Goal: Understand process/instructions: Learn how to perform a task or action

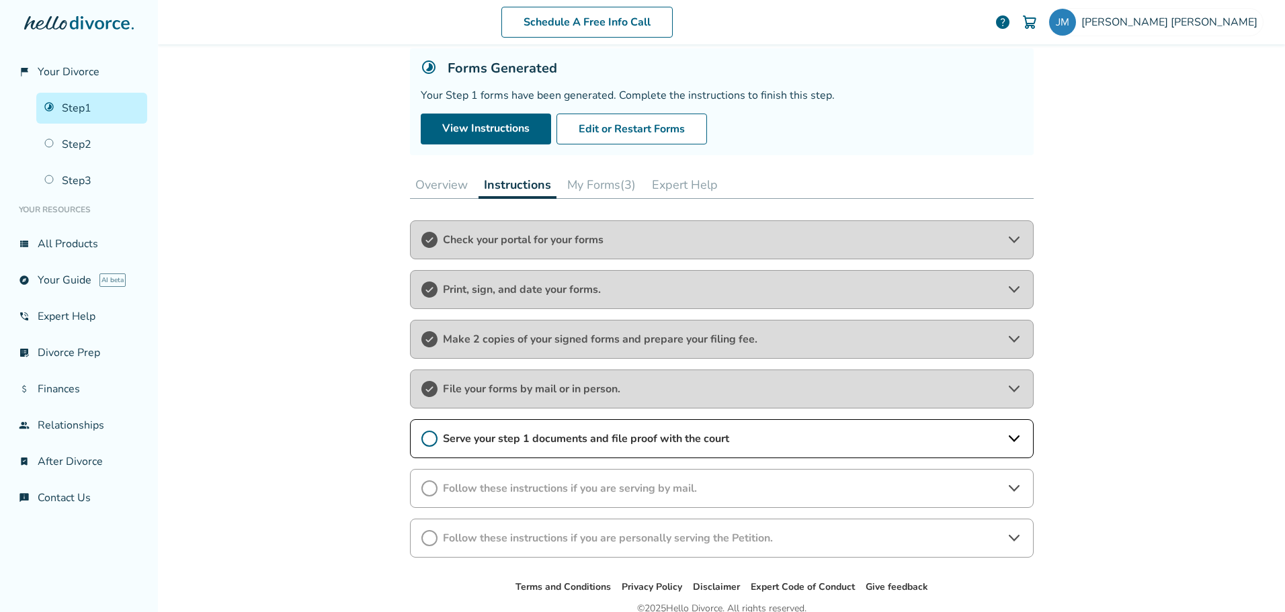
scroll to position [142, 0]
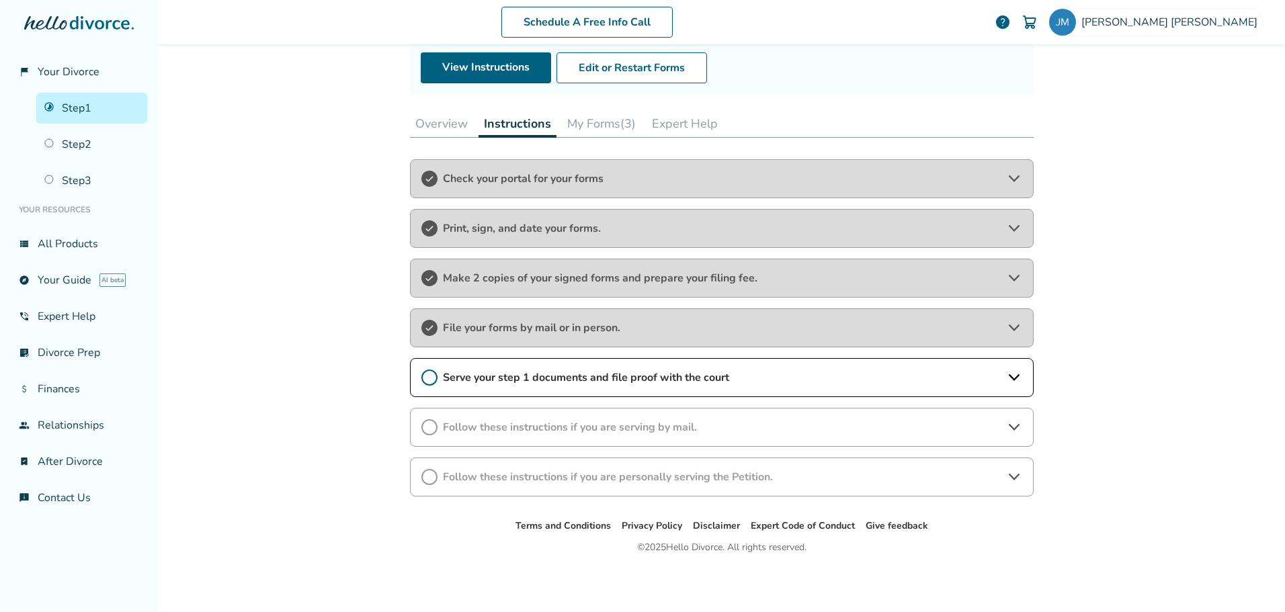
click at [614, 370] on span "Serve your step 1 documents and file proof with the court" at bounding box center [722, 377] width 558 height 15
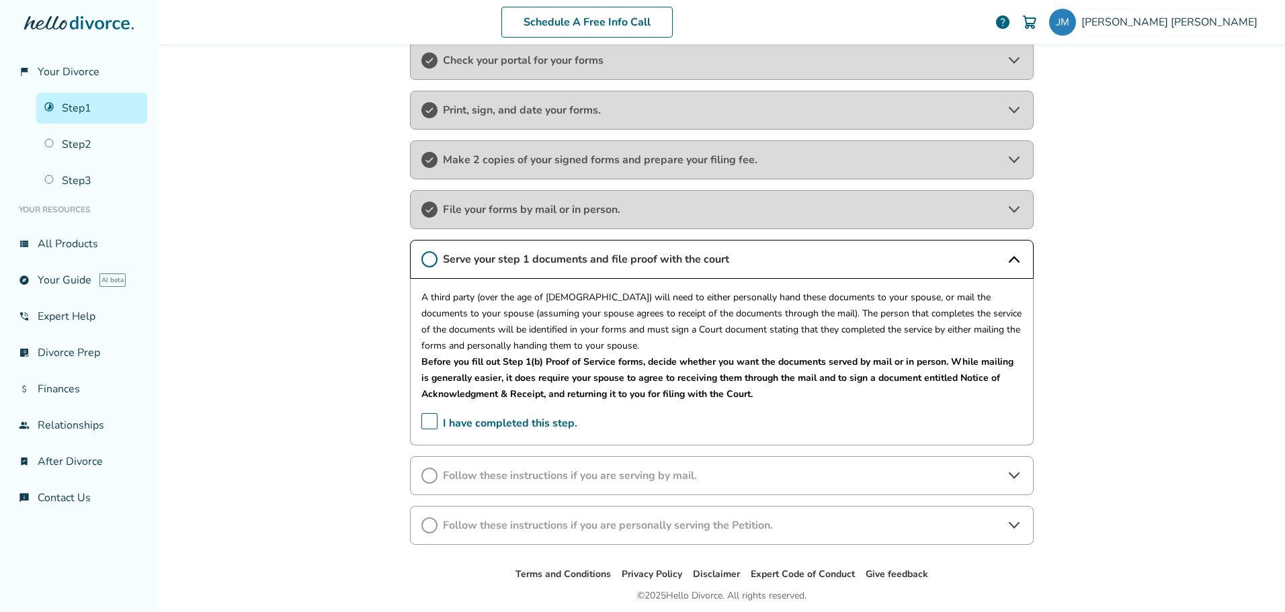
scroll to position [277, 0]
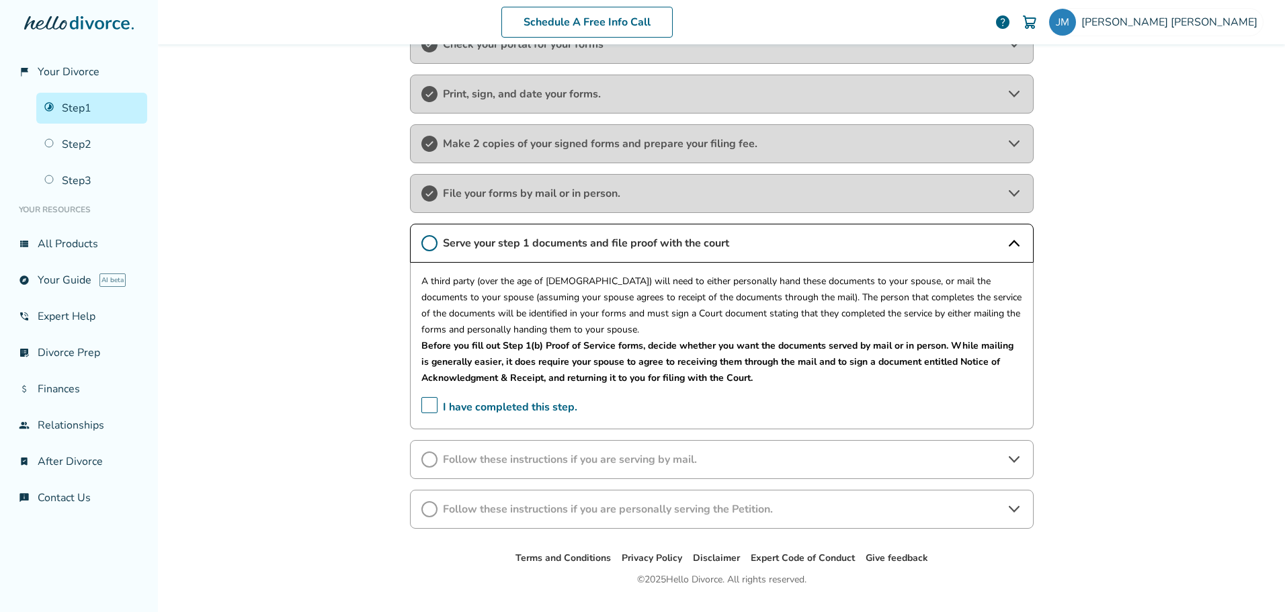
click at [423, 409] on span "I have completed this step." at bounding box center [499, 407] width 156 height 21
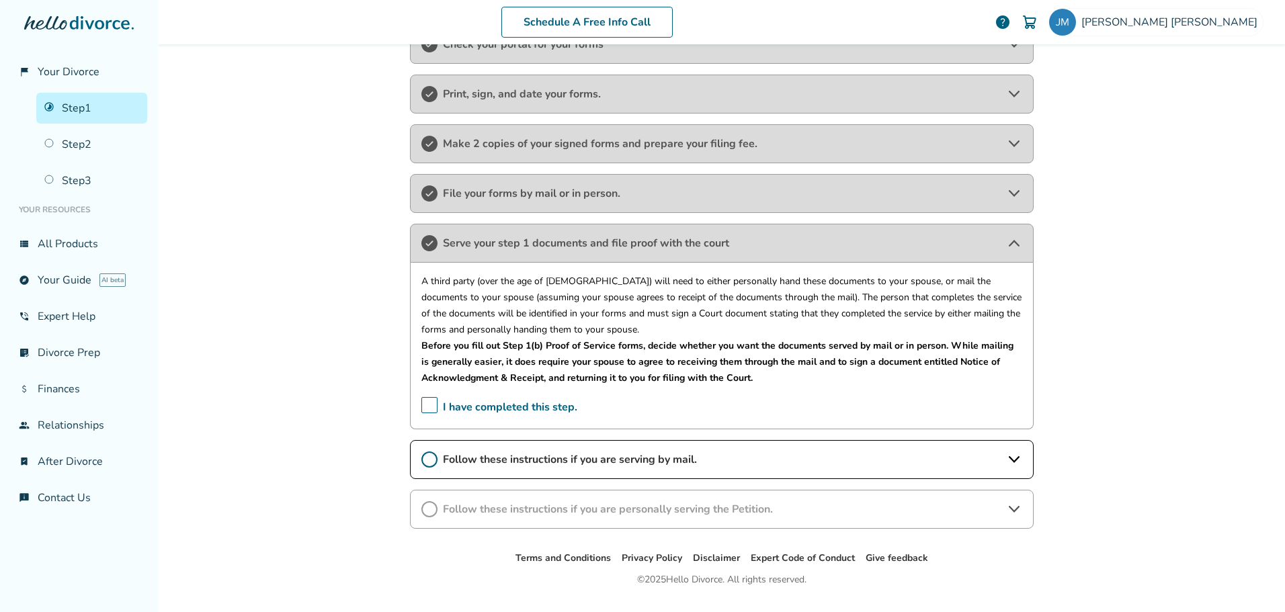
scroll to position [309, 0]
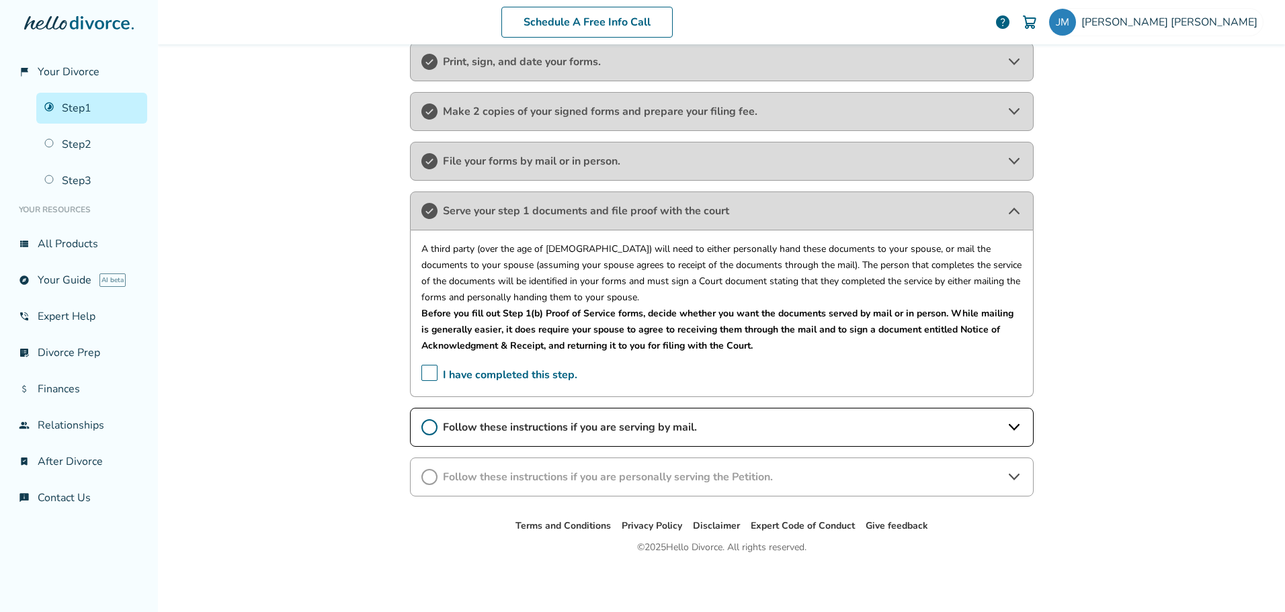
click at [602, 427] on span "Follow these instructions if you are serving by mail." at bounding box center [722, 427] width 558 height 15
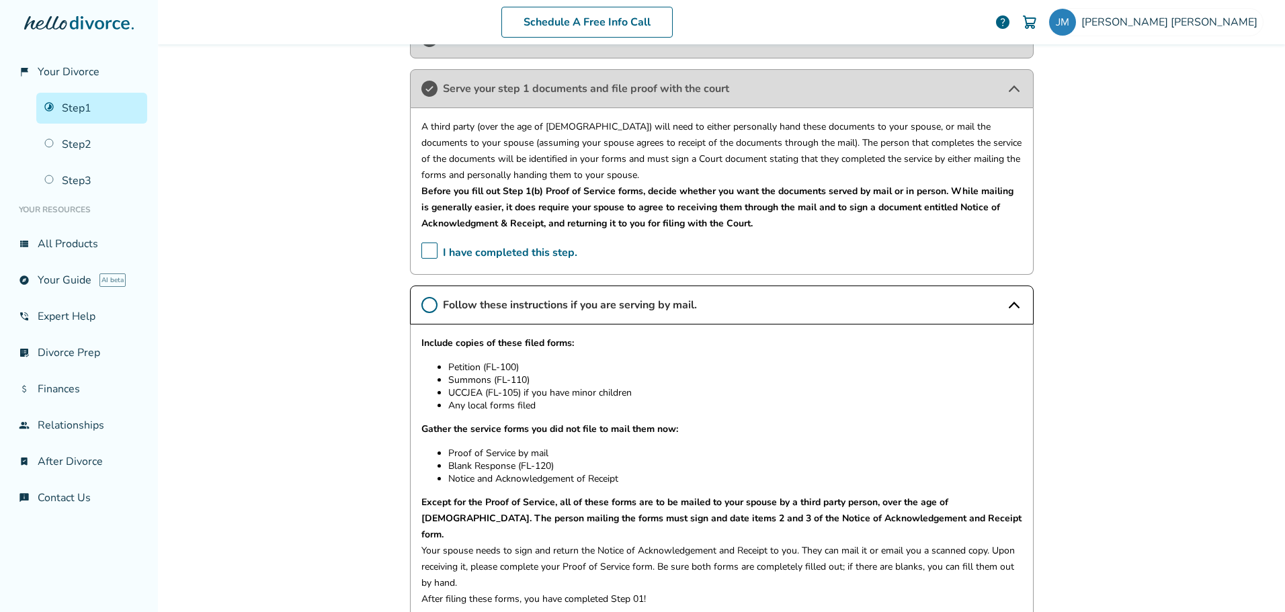
scroll to position [444, 0]
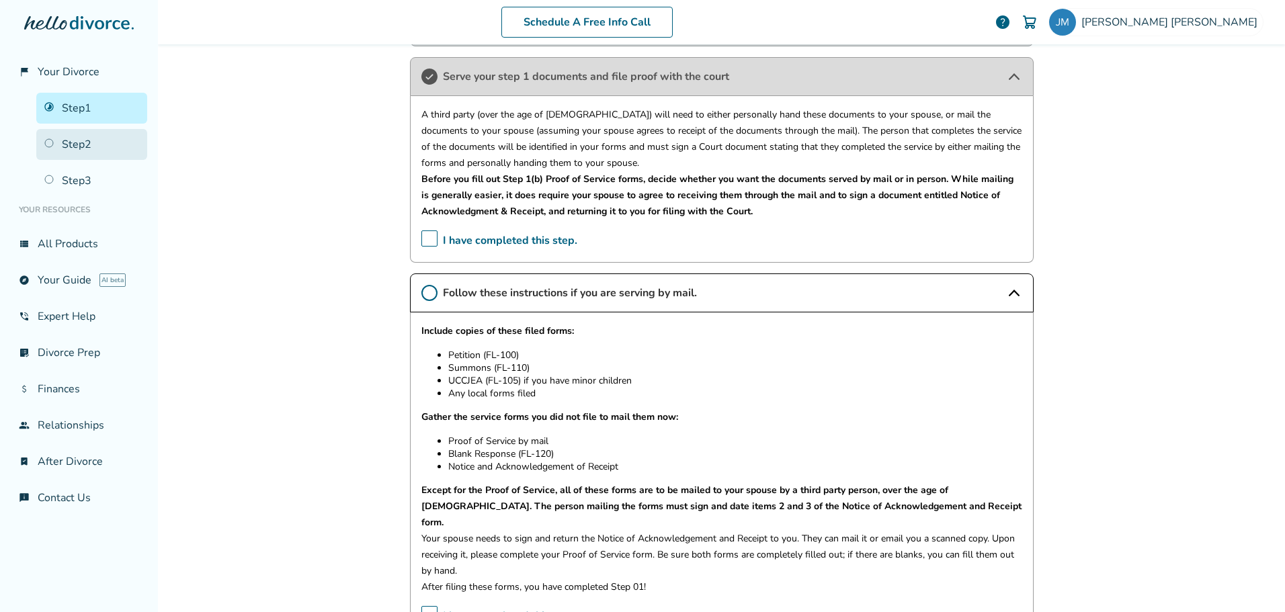
click at [76, 140] on link "Step 2" at bounding box center [91, 144] width 111 height 31
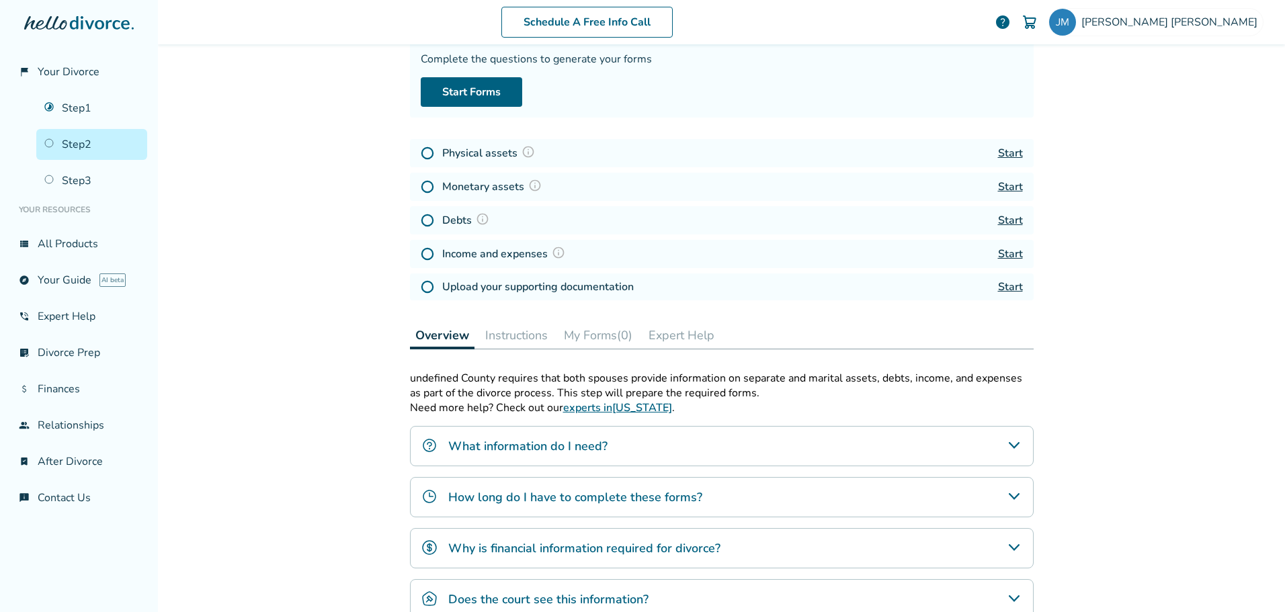
scroll to position [200, 0]
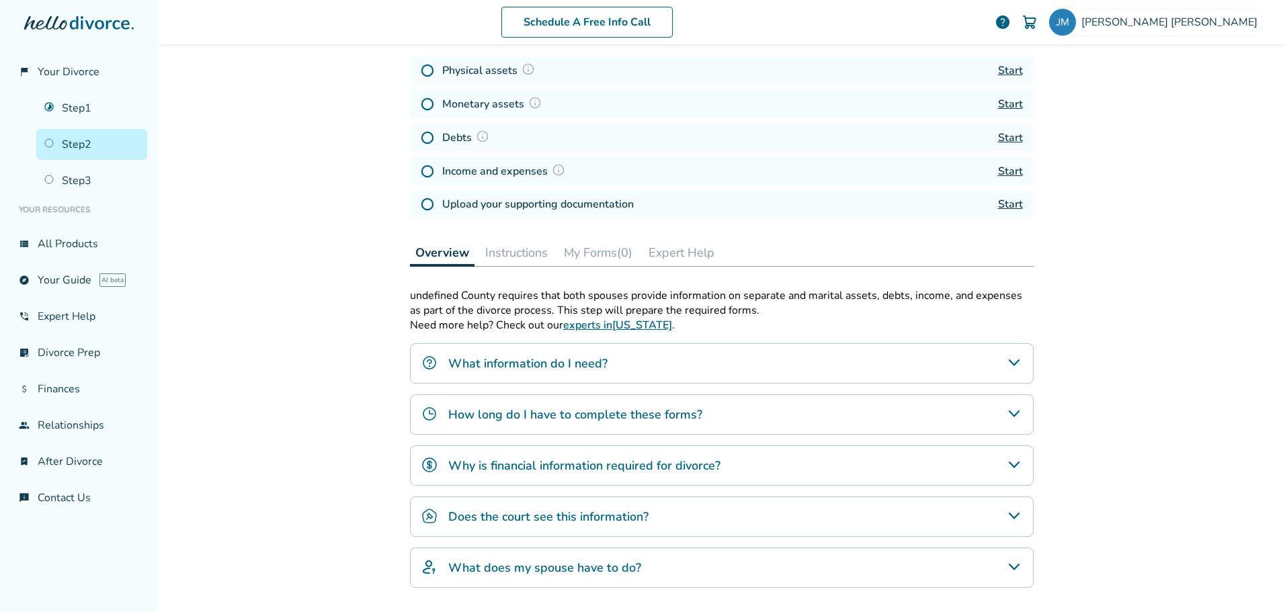
click at [543, 368] on h4 "What information do I need?" at bounding box center [527, 363] width 159 height 17
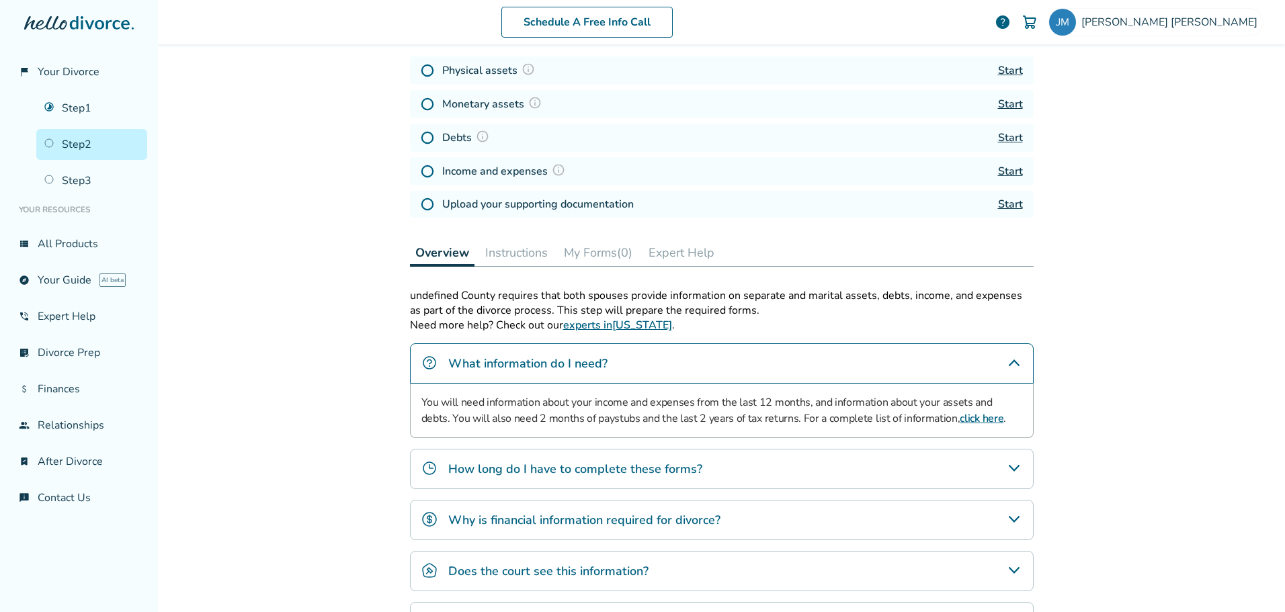
click at [578, 479] on div "How long do I have to complete these forms?" at bounding box center [722, 469] width 624 height 40
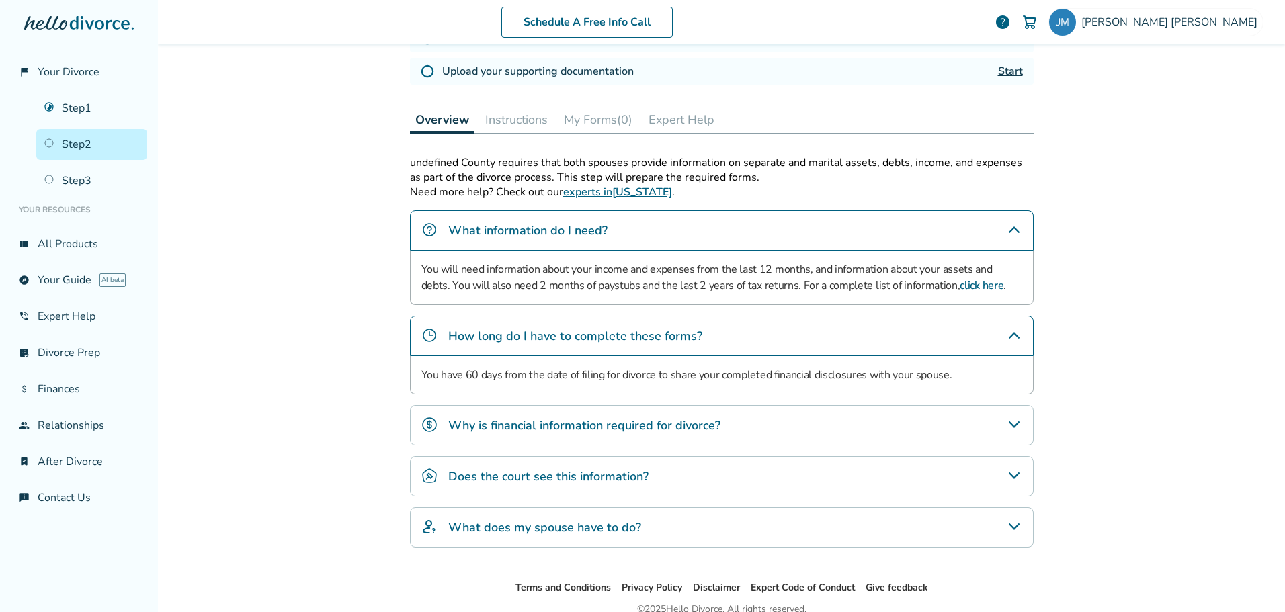
scroll to position [335, 0]
click at [553, 427] on h4 "Why is financial information required for divorce?" at bounding box center [584, 423] width 272 height 17
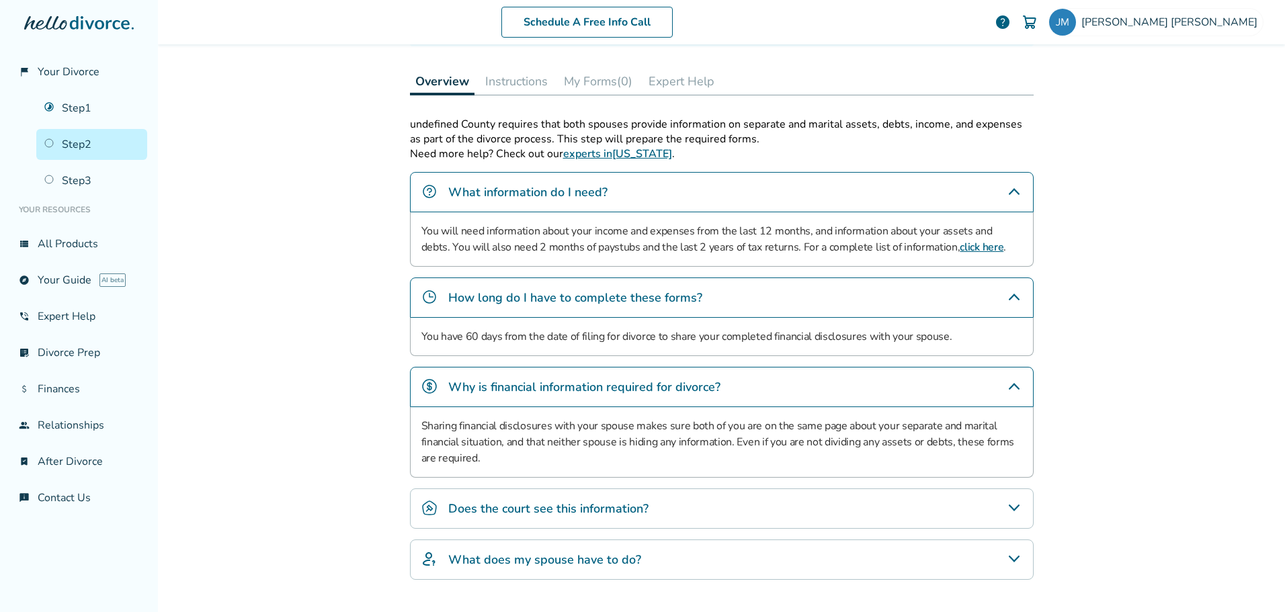
scroll to position [466, 0]
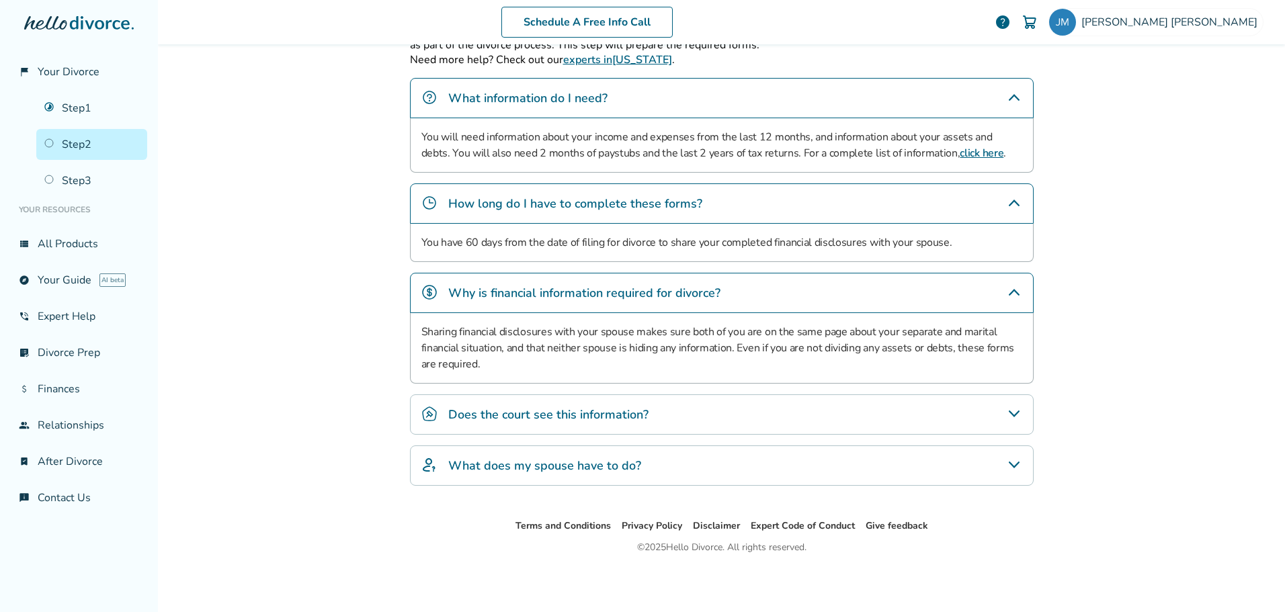
click at [594, 414] on h4 "Does the court see this information?" at bounding box center [548, 414] width 200 height 17
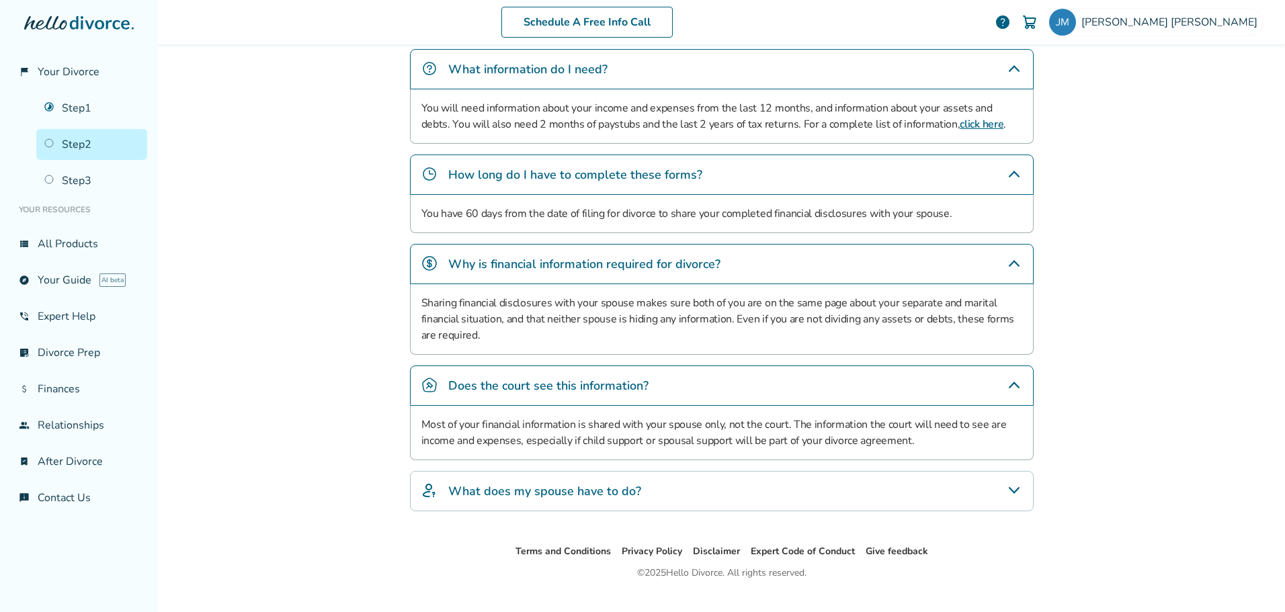
scroll to position [520, 0]
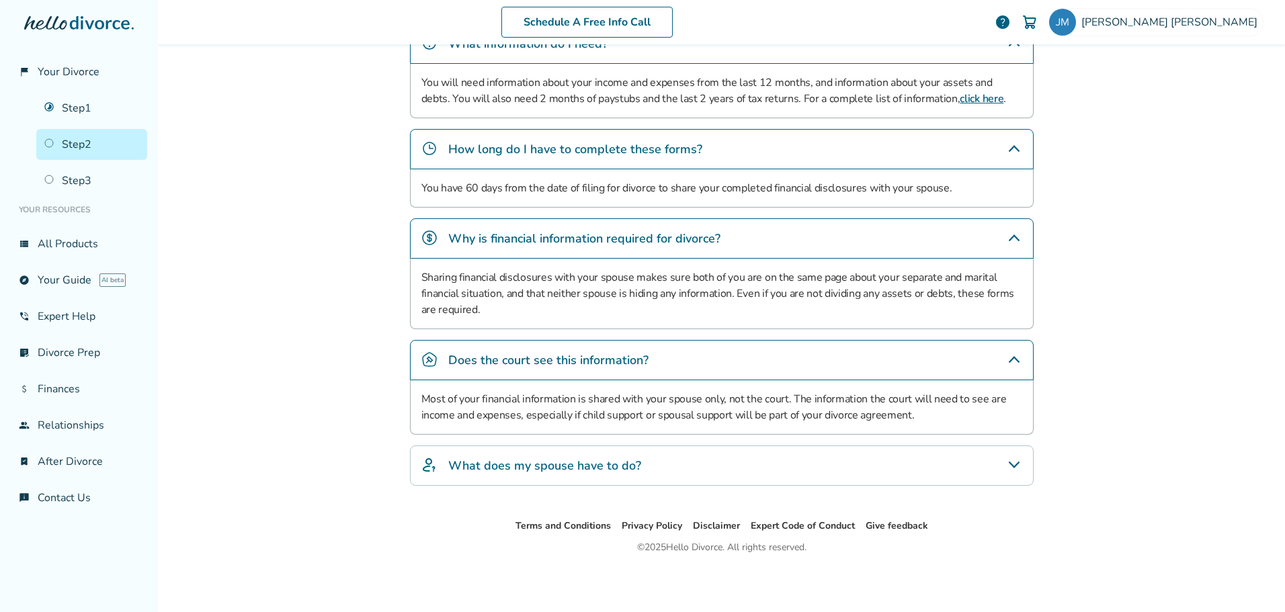
click at [561, 471] on h4 "What does my spouse have to do?" at bounding box center [544, 465] width 193 height 17
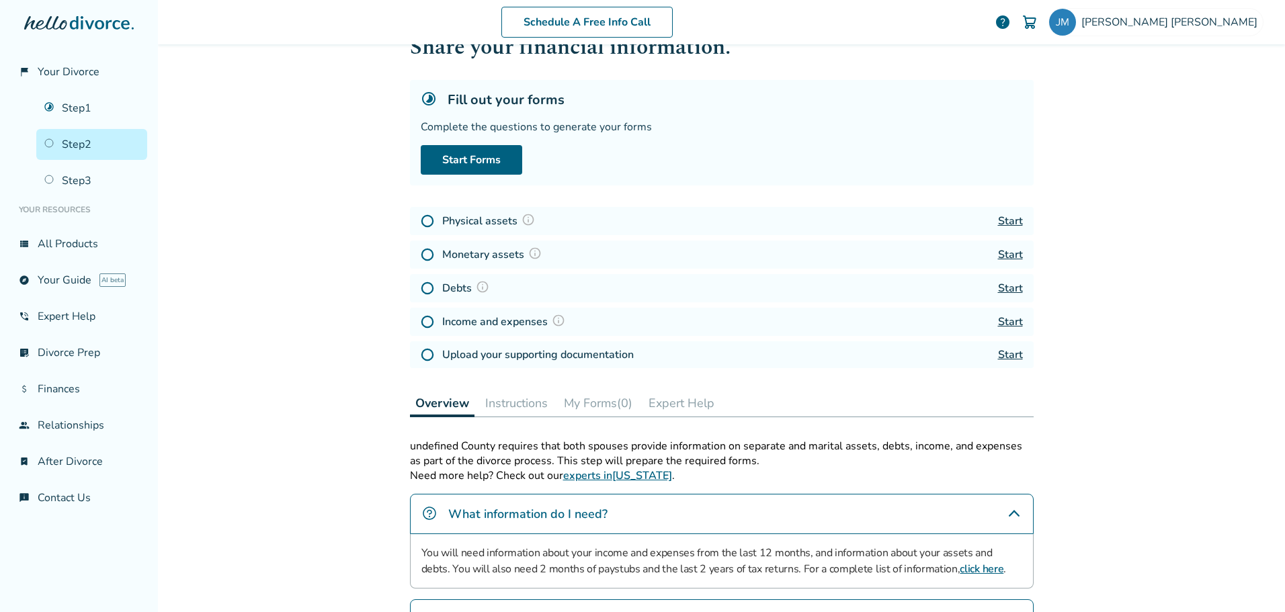
scroll to position [0, 0]
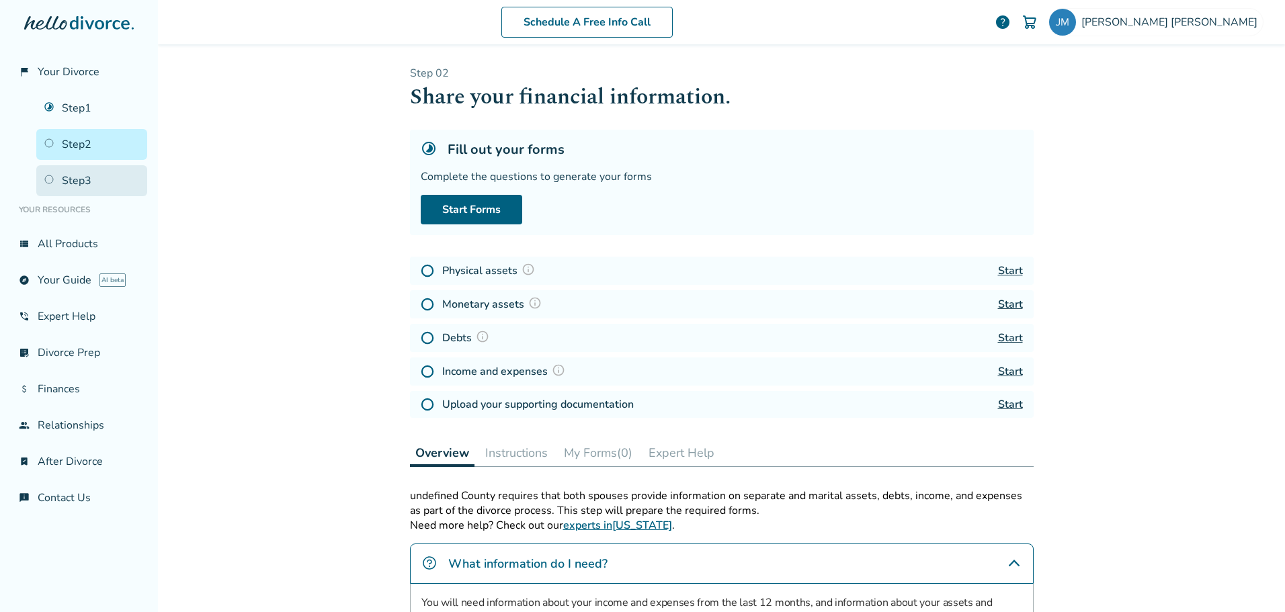
click at [96, 179] on link "Step 3" at bounding box center [91, 180] width 111 height 31
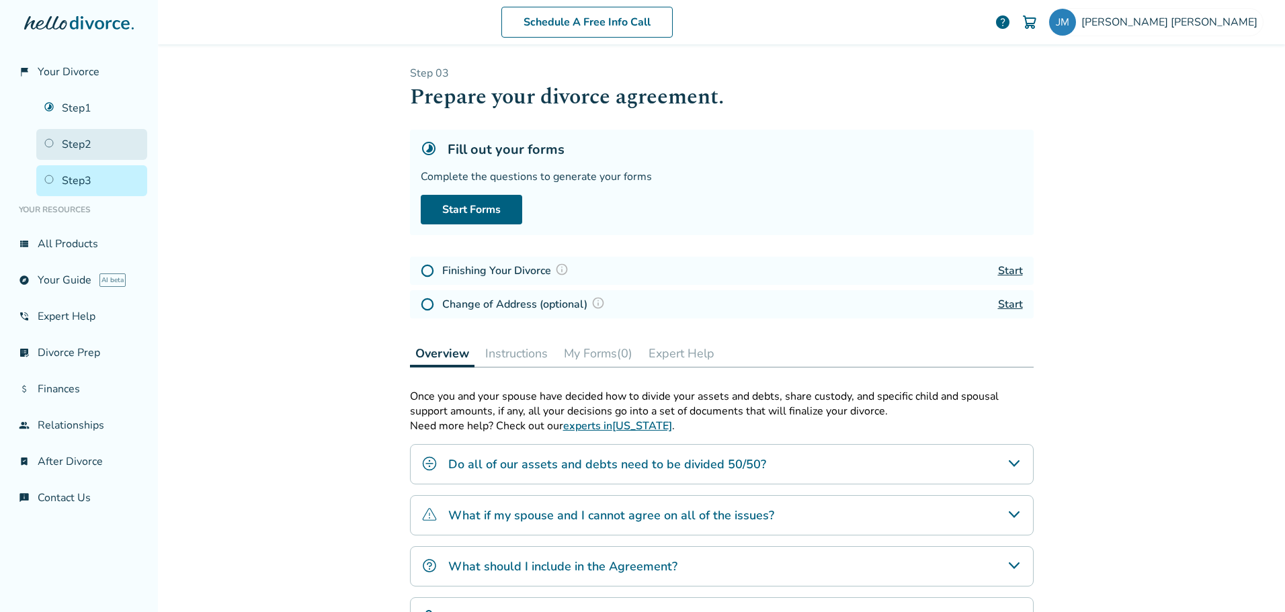
click at [85, 138] on link "Step 2" at bounding box center [91, 144] width 111 height 31
